Goal: Obtain resource: Obtain resource

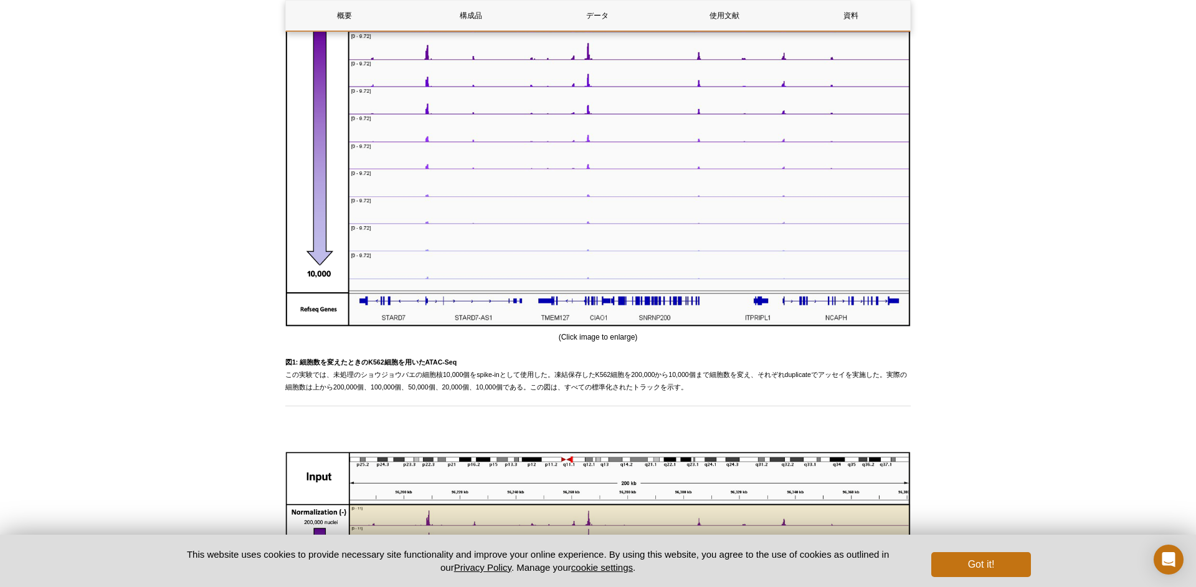
scroll to position [826, 0]
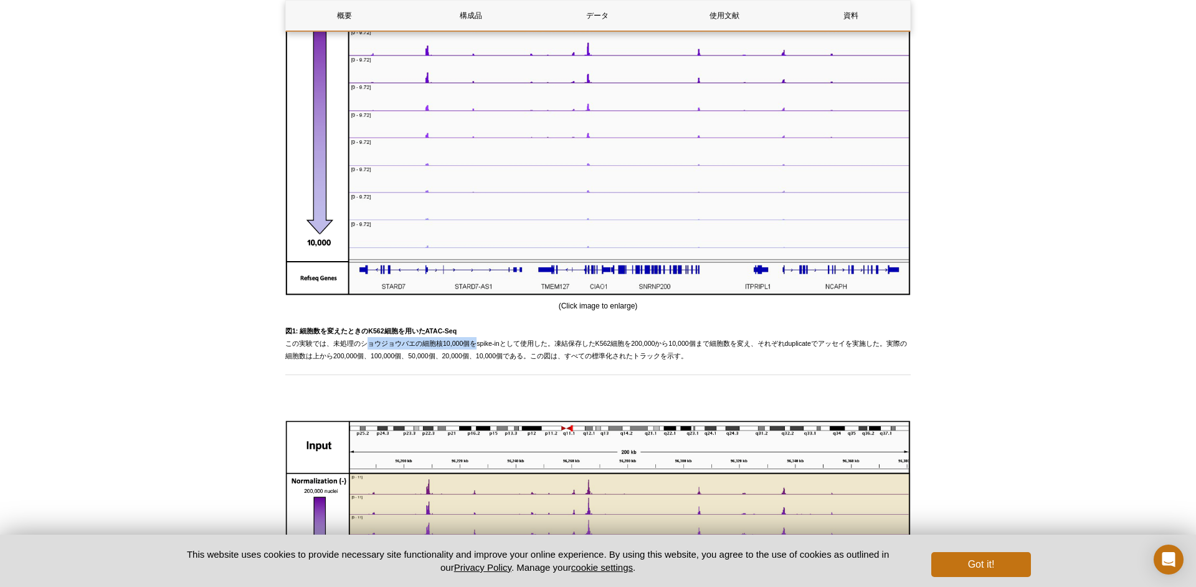
drag, startPoint x: 358, startPoint y: 359, endPoint x: 465, endPoint y: 360, distance: 107.8
click at [466, 359] on span "図1: 細胞数を変えたときのK562細胞を用いたATAC-Seq この実験では、未処理のショウジョウバエの細胞核10,000個をspike-inとして使用した…" at bounding box center [596, 343] width 622 height 32
drag, startPoint x: 469, startPoint y: 360, endPoint x: 494, endPoint y: 363, distance: 25.0
click at [493, 359] on span "図1: 細胞数を変えたときのK562細胞を用いたATAC-Seq この実験では、未処理のショウジョウバエの細胞核10,000個をspike-inとして使用した…" at bounding box center [596, 343] width 622 height 32
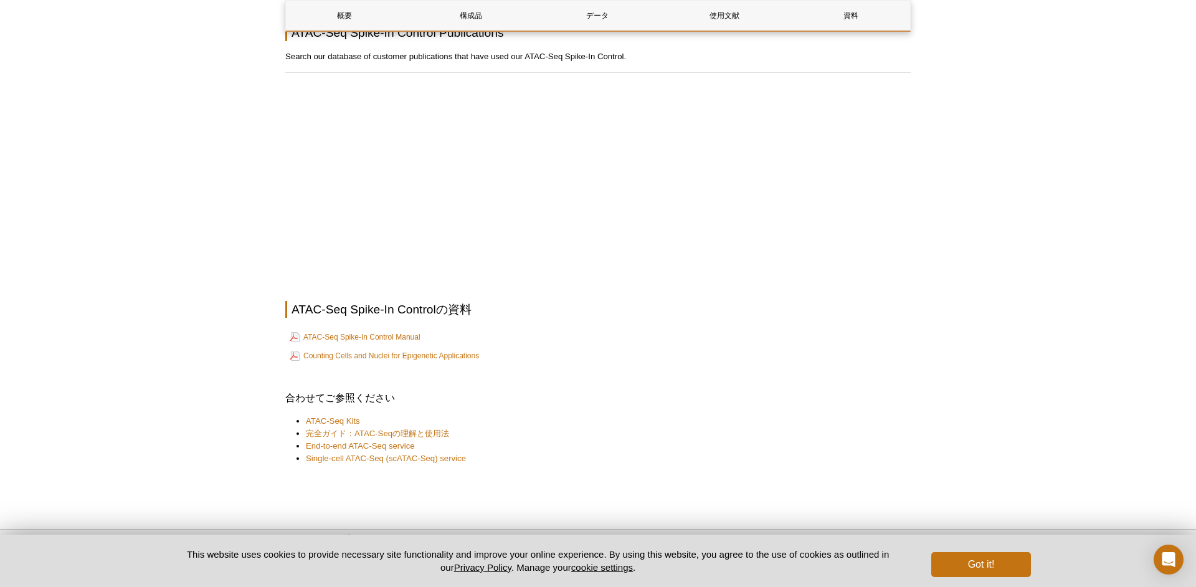
scroll to position [2227, 0]
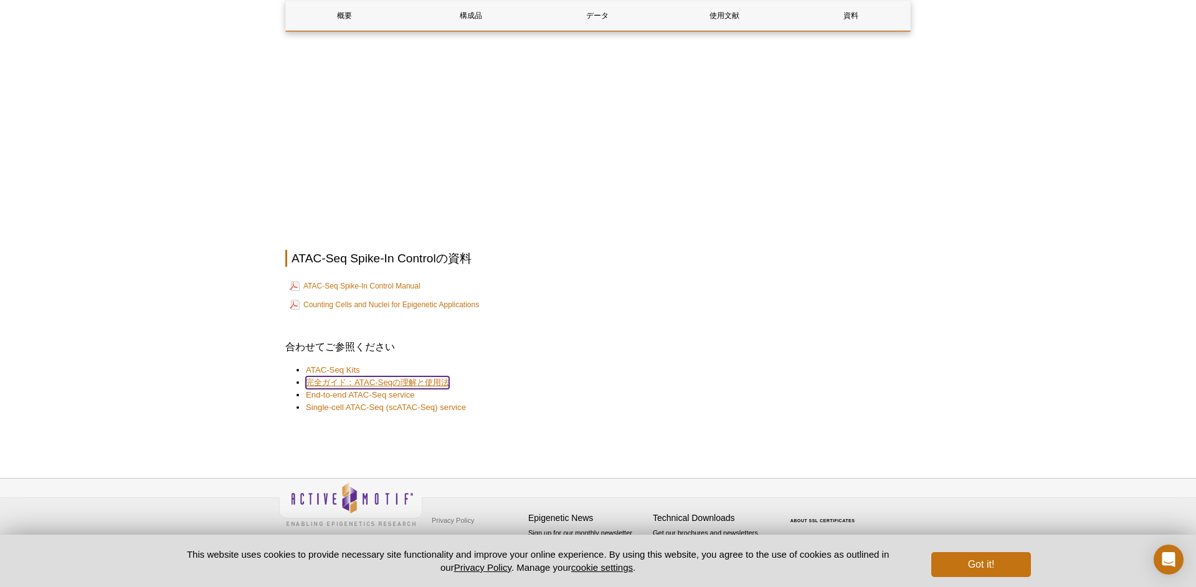
click at [384, 380] on link "完全ガイド：ATAC-Seqの理解と使用法" at bounding box center [377, 382] width 143 height 12
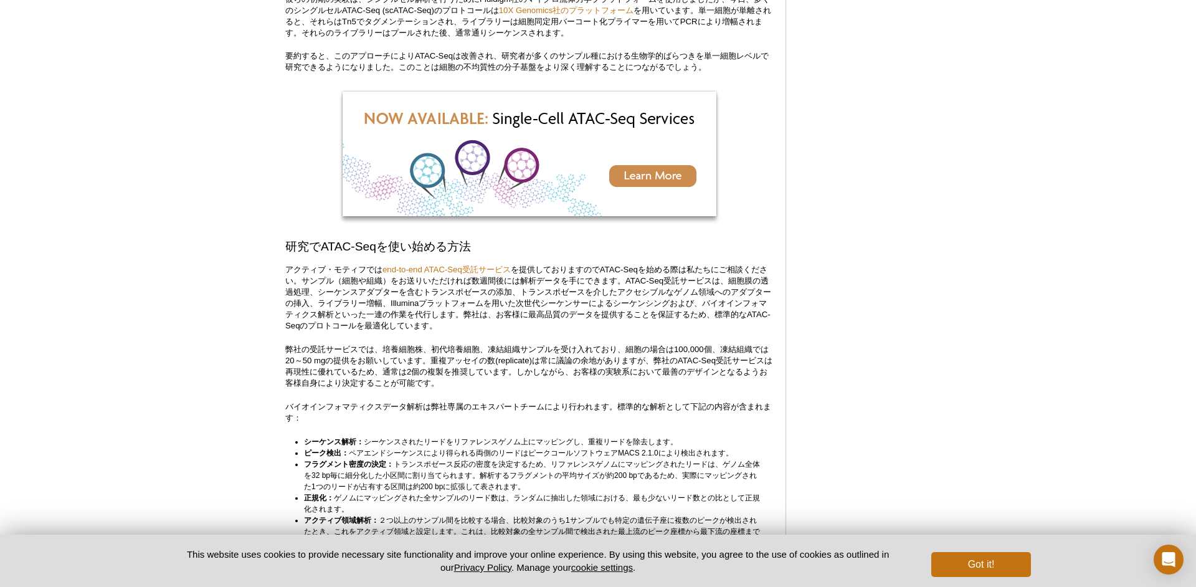
scroll to position [2931, 0]
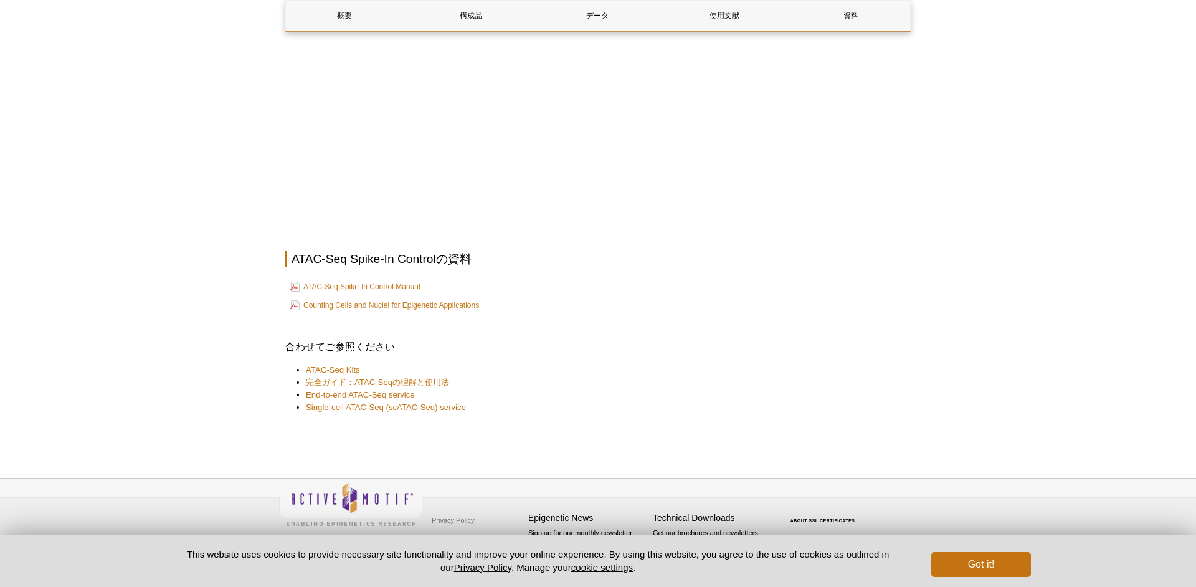
scroll to position [1330, 0]
click at [386, 282] on link "ATAC-Seq Spike-In Control Manual" at bounding box center [355, 285] width 131 height 15
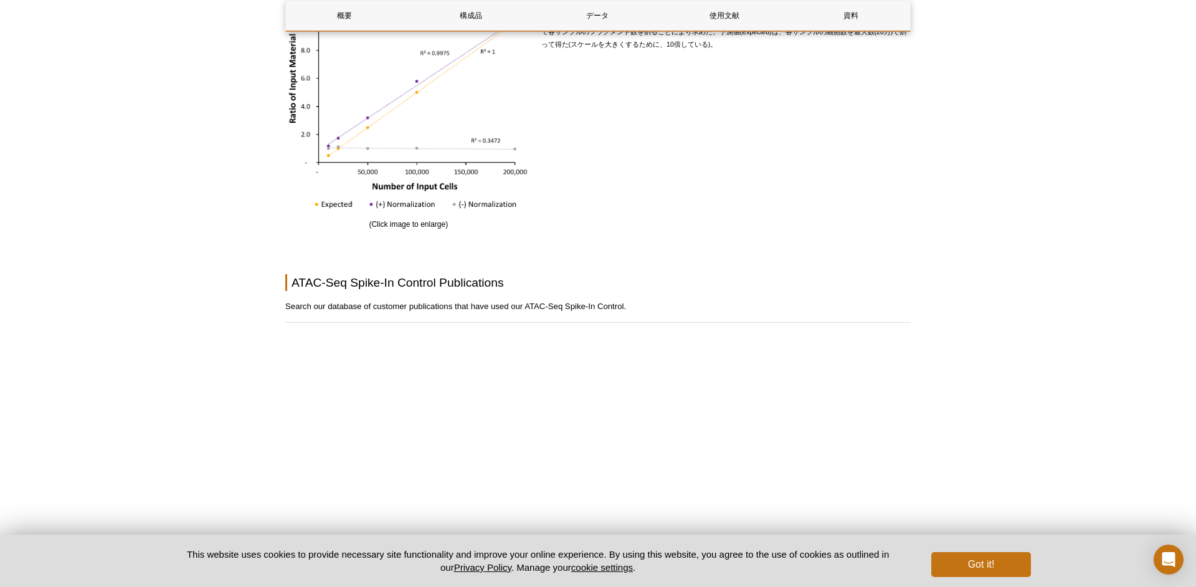
scroll to position [0, 0]
